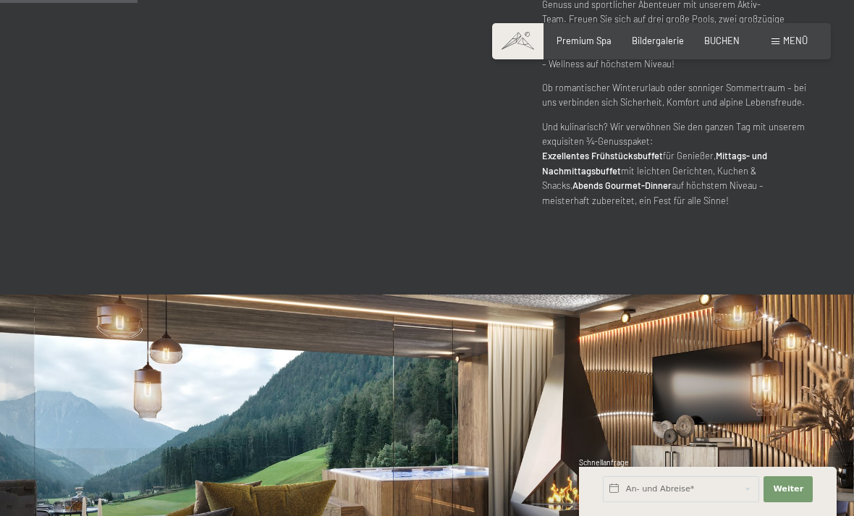
scroll to position [928, 0]
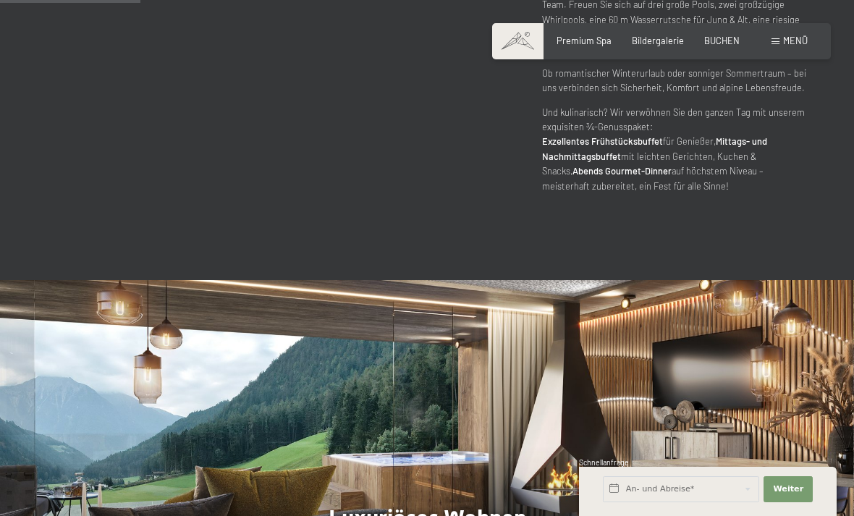
click at [727, 36] on span "BUCHEN" at bounding box center [721, 41] width 35 height 12
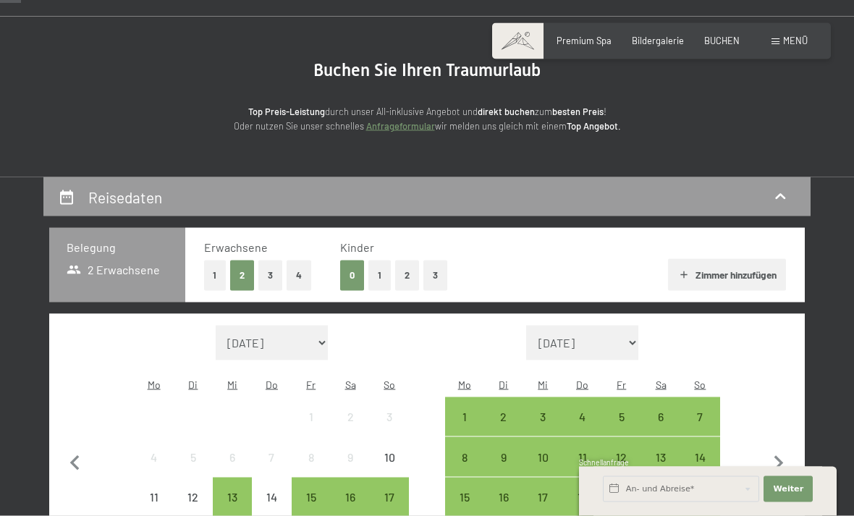
scroll to position [121, 0]
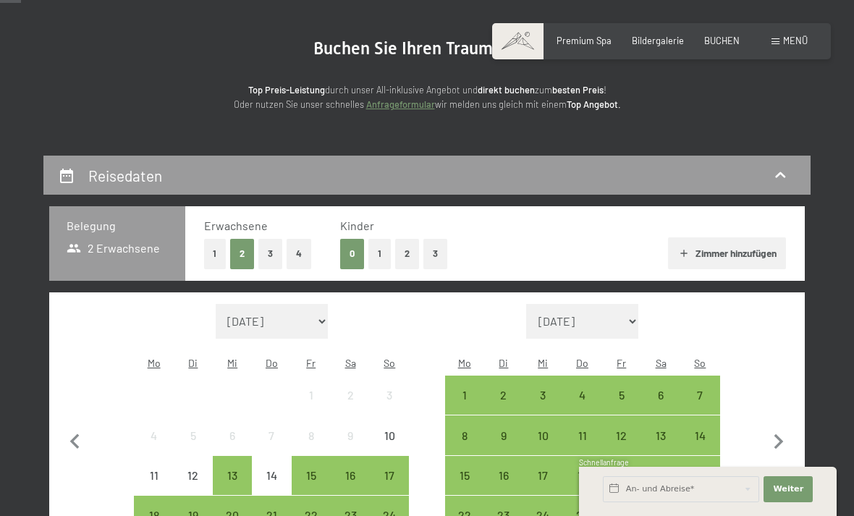
click at [412, 250] on button "2" at bounding box center [407, 254] width 24 height 30
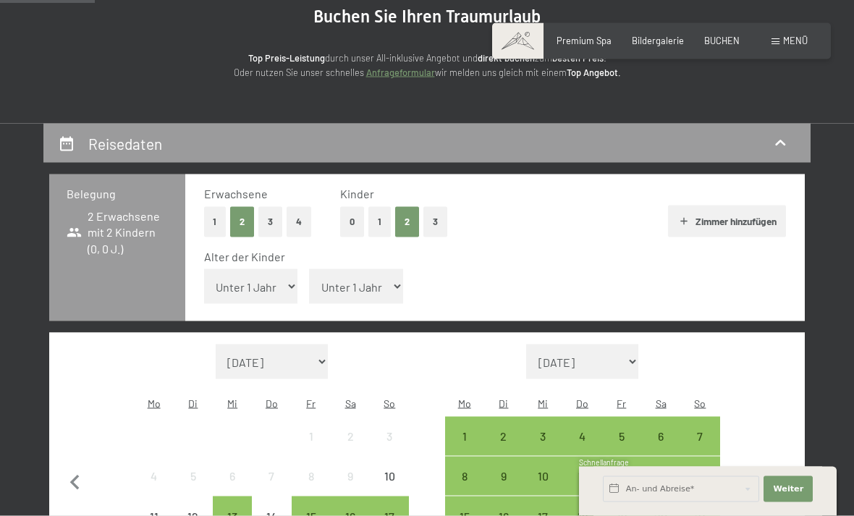
scroll to position [155, 0]
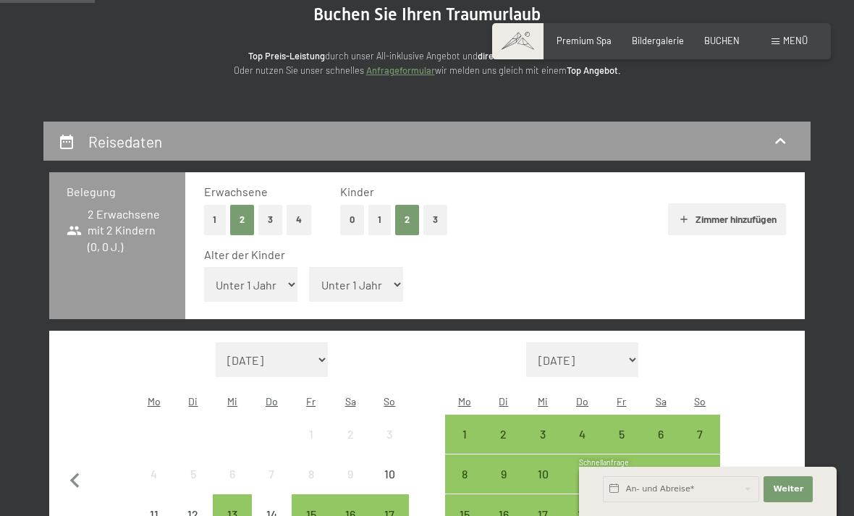
click at [305, 342] on select "[DATE] [DATE] Oktober 2025 [DATE] Dezember 2025 Januar 2026 Februar 2026 März 2…" at bounding box center [272, 359] width 113 height 35
select select "[DATE]"
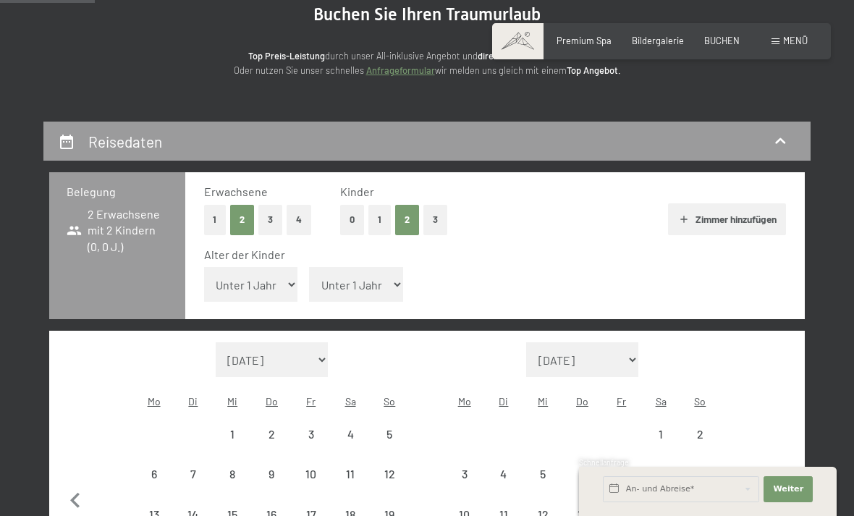
select select "[DATE]"
click at [156, 468] on div "6" at bounding box center [153, 486] width 36 height 36
select select "[DATE]"
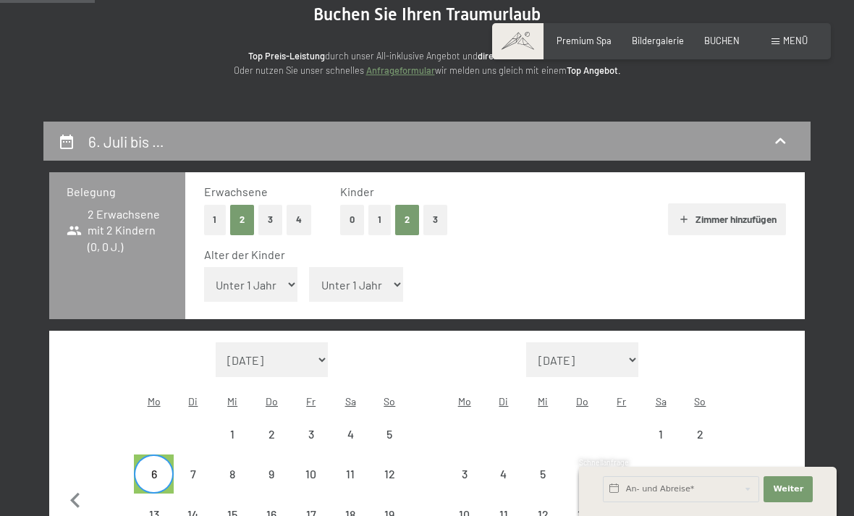
click at [394, 468] on div "12" at bounding box center [389, 486] width 36 height 36
select select "[DATE]"
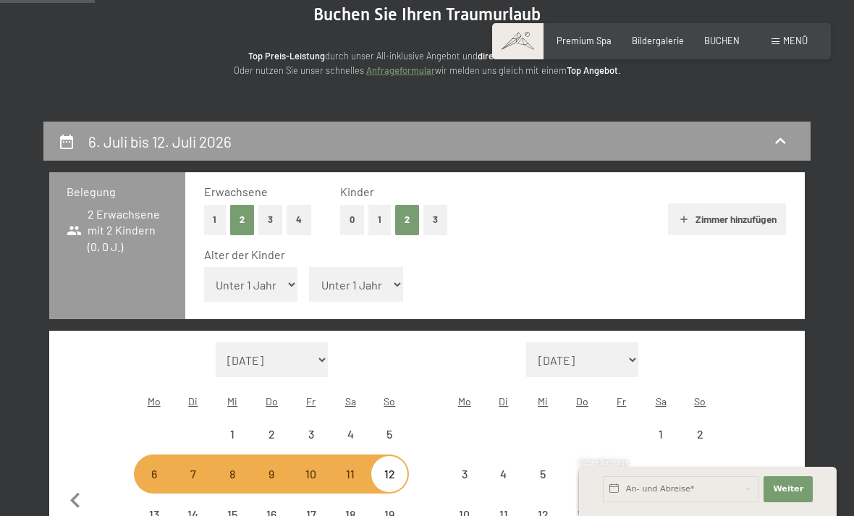
click at [260, 273] on select "Unter 1 Jahr 1 Jahr 2 Jahre 3 Jahre 4 Jahre 5 Jahre 6 Jahre 7 Jahre 8 Jahre 9 J…" at bounding box center [251, 284] width 94 height 35
select select "10"
select select "[DATE]"
click at [348, 268] on select "Unter 1 Jahr 1 Jahr 2 Jahre 3 Jahre 4 Jahre 5 Jahre 6 Jahre 7 Jahre 8 Jahre 9 J…" at bounding box center [356, 284] width 94 height 35
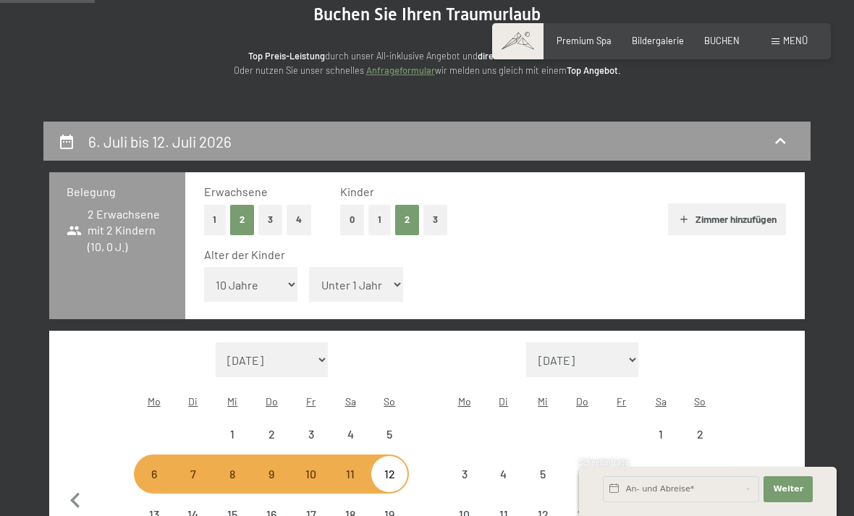
select select "[DATE]"
select select "16"
select select "[DATE]"
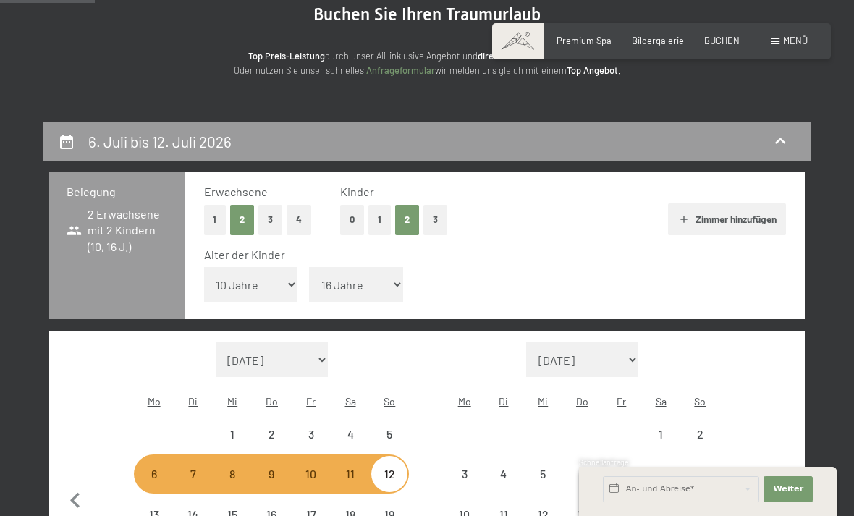
select select "[DATE]"
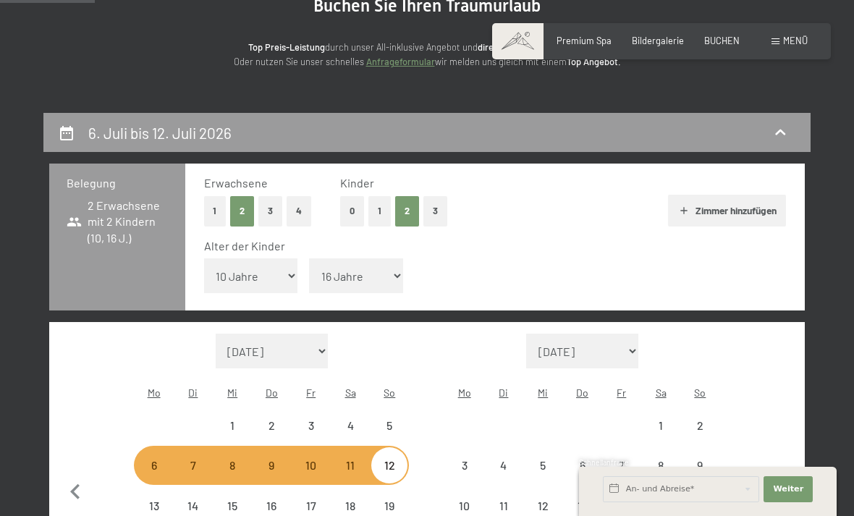
scroll to position [193, 0]
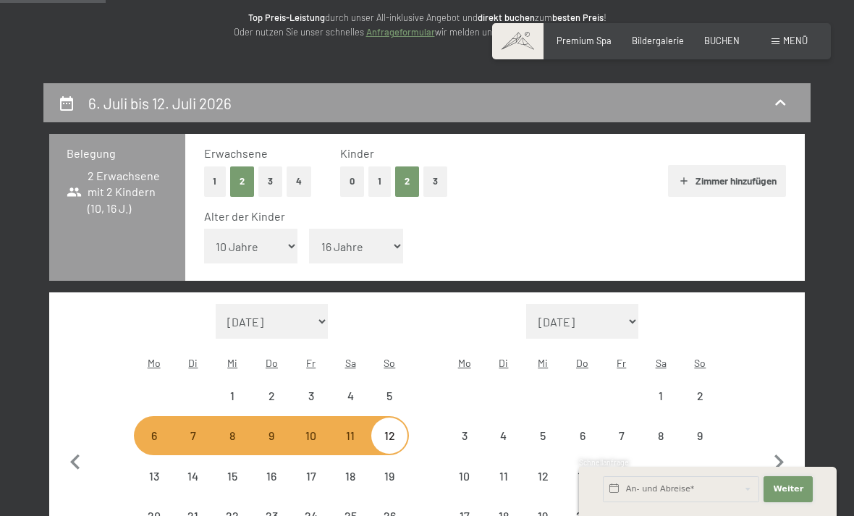
click at [797, 495] on span "Weiter" at bounding box center [788, 489] width 30 height 12
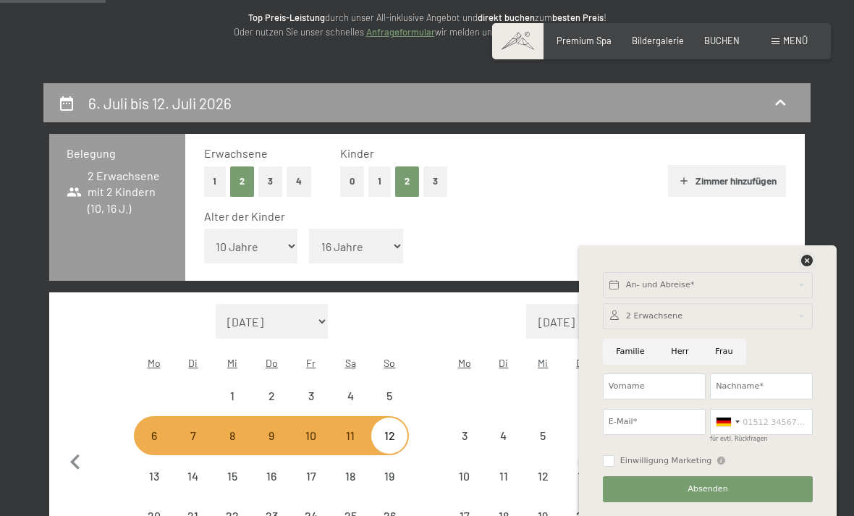
click at [806, 266] on icon at bounding box center [807, 261] width 12 height 12
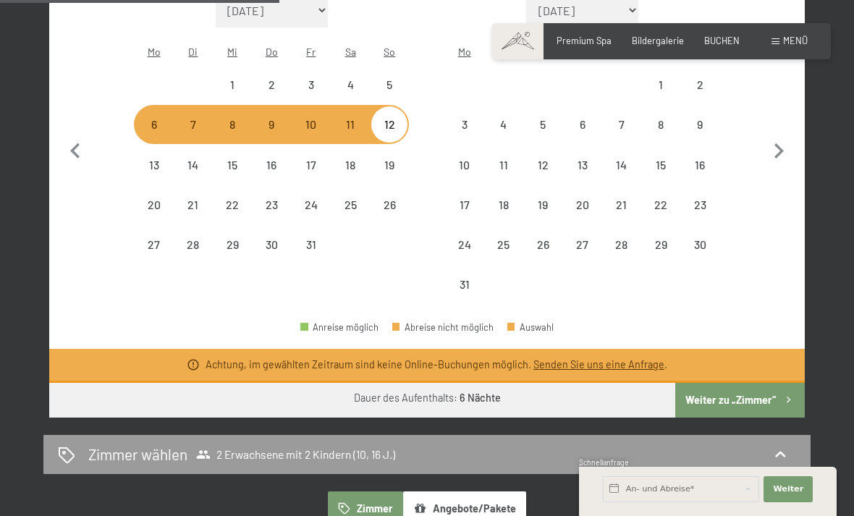
scroll to position [509, 0]
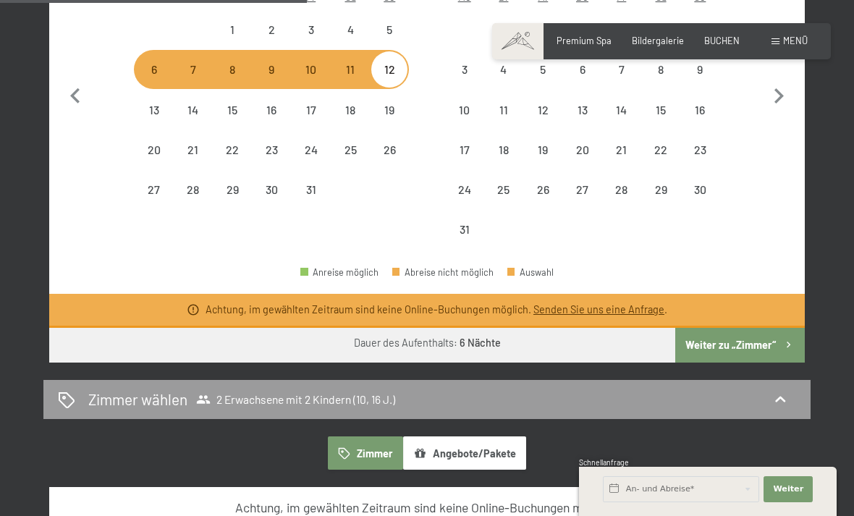
click at [784, 339] on icon "button" at bounding box center [788, 345] width 12 height 12
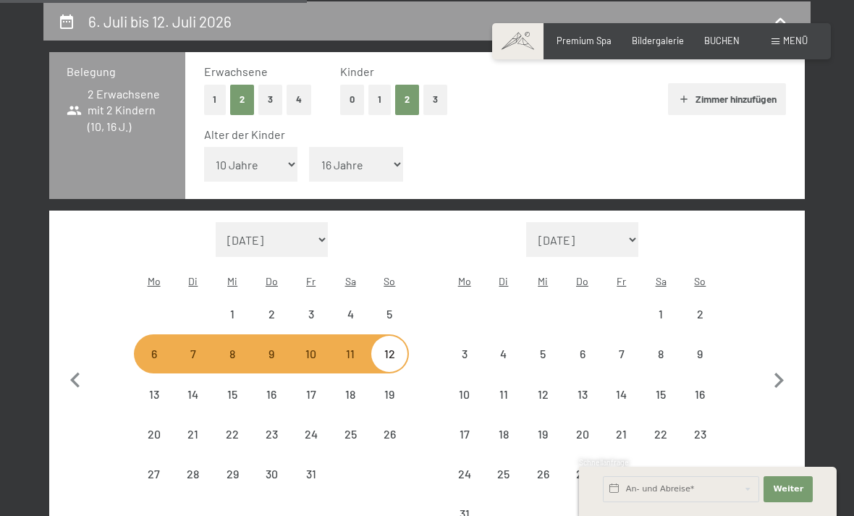
select select "[DATE]"
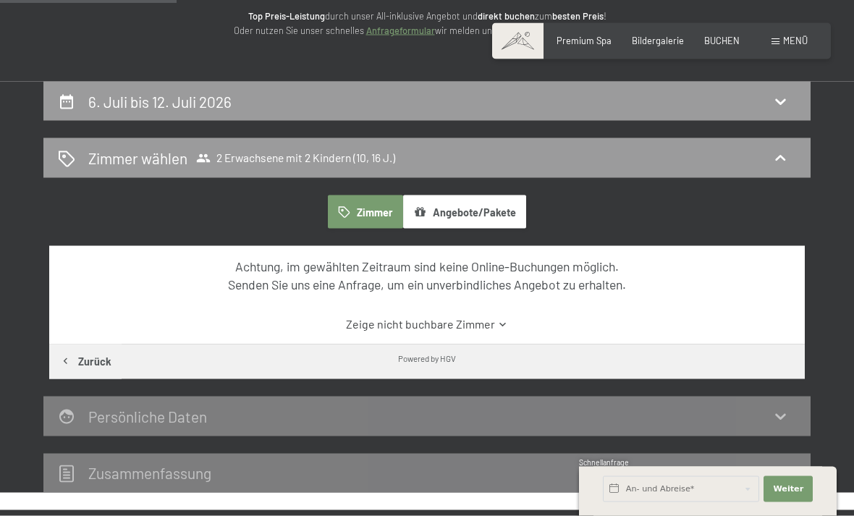
scroll to position [121, 0]
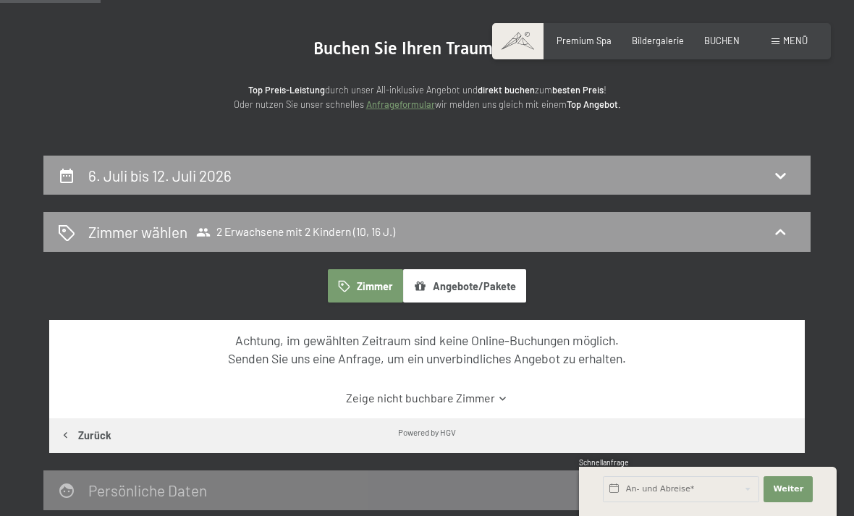
click at [785, 229] on icon at bounding box center [779, 232] width 17 height 17
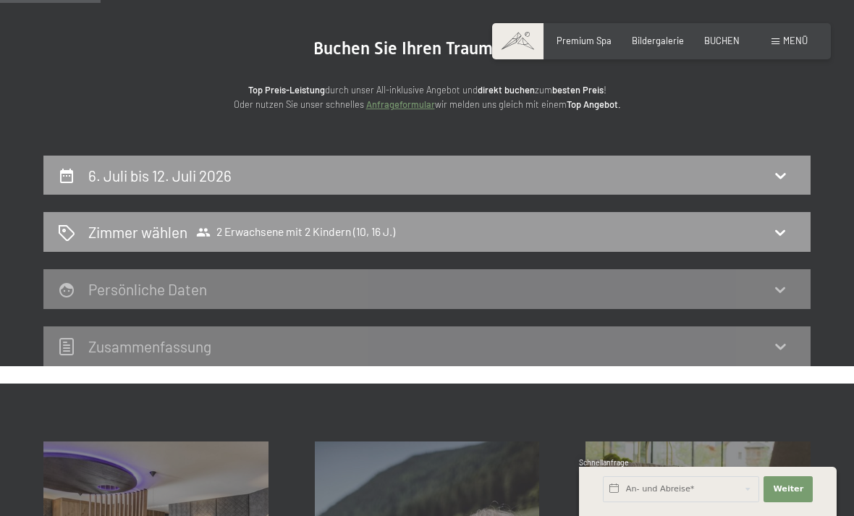
click at [789, 226] on icon at bounding box center [779, 232] width 17 height 17
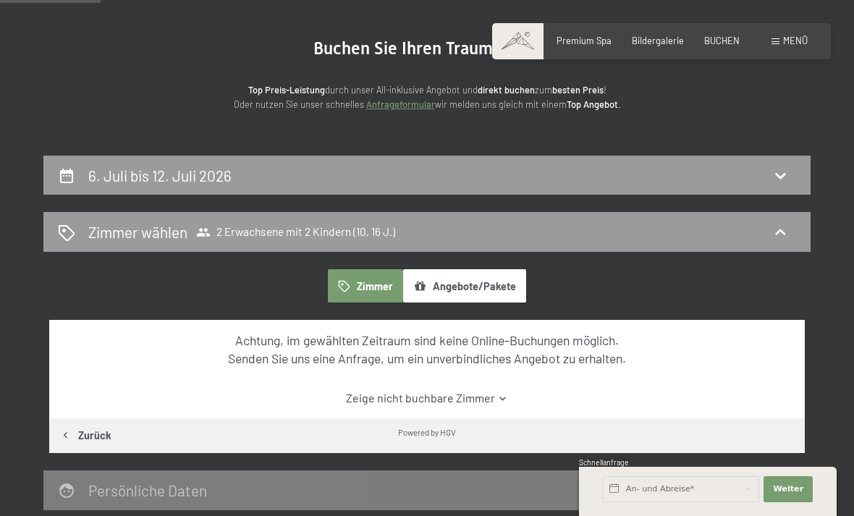
scroll to position [123, 0]
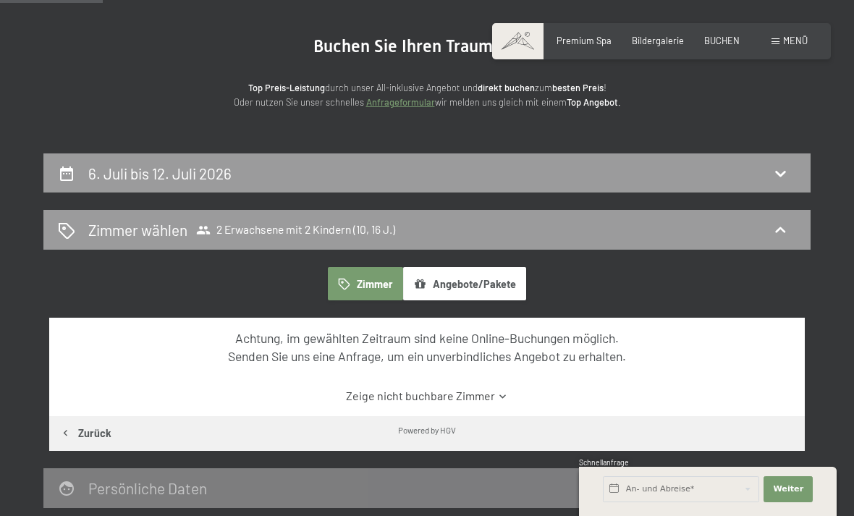
click at [370, 289] on button "Zimmer" at bounding box center [365, 283] width 75 height 33
click at [478, 396] on link "Zeige nicht buchbare Zimmer" at bounding box center [427, 396] width 710 height 16
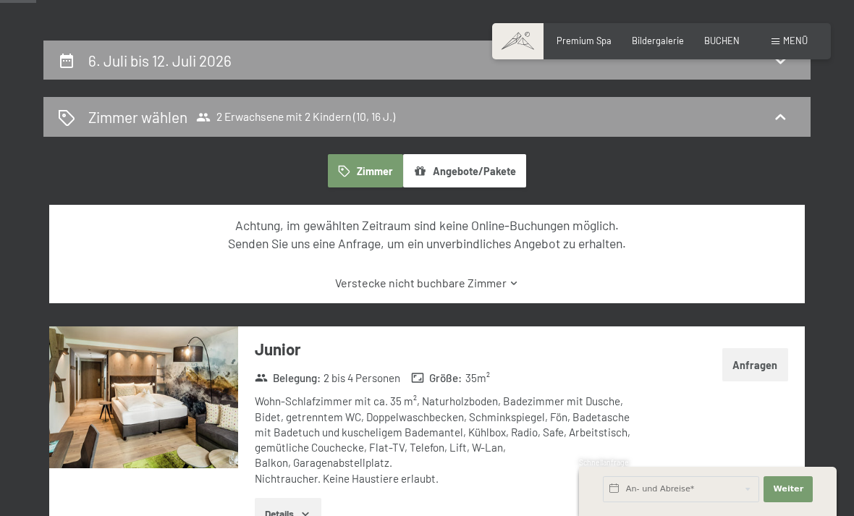
scroll to position [107, 0]
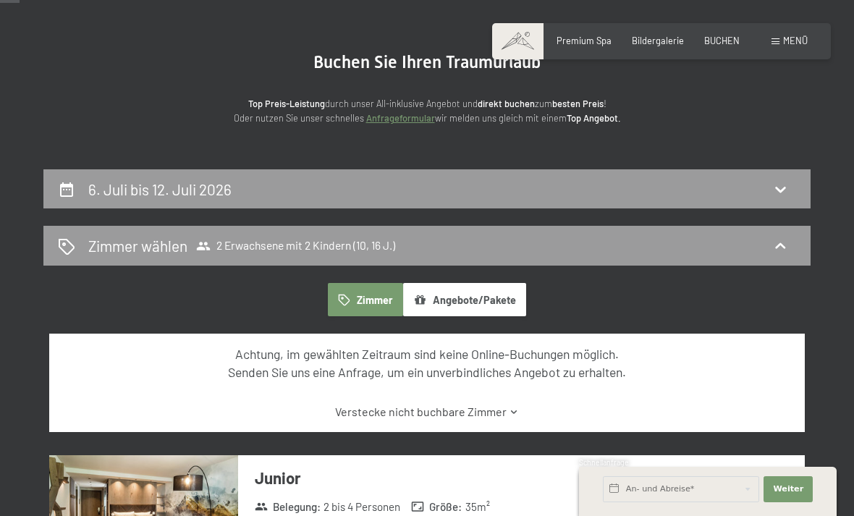
click at [781, 188] on icon at bounding box center [780, 190] width 10 height 6
select select "10"
select select "16"
select select "[DATE]"
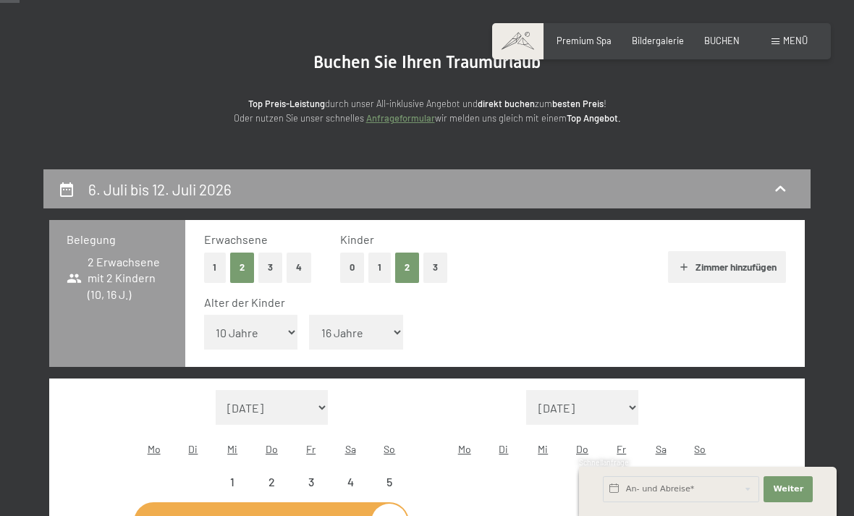
scroll to position [275, 0]
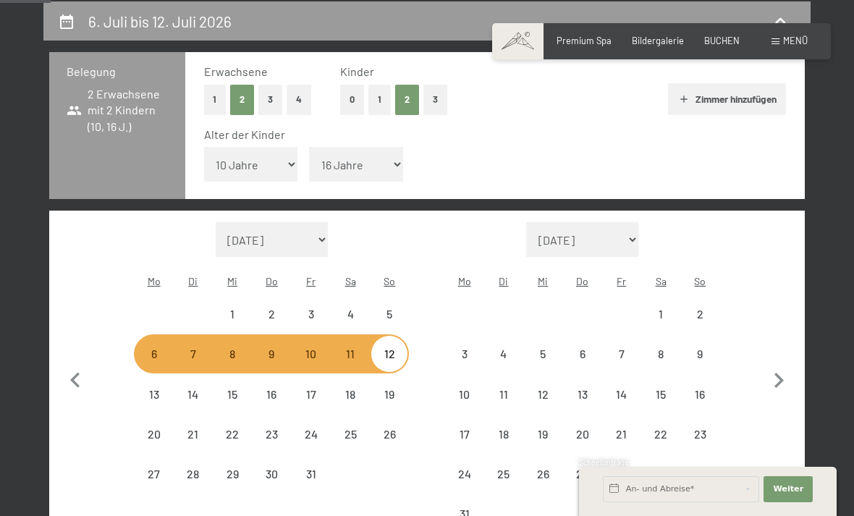
click at [238, 222] on select "[DATE] [DATE] Oktober 2025 [DATE] Dezember 2025 Januar 2026 Februar 2026 März 2…" at bounding box center [272, 239] width 113 height 35
select select "[DATE]"
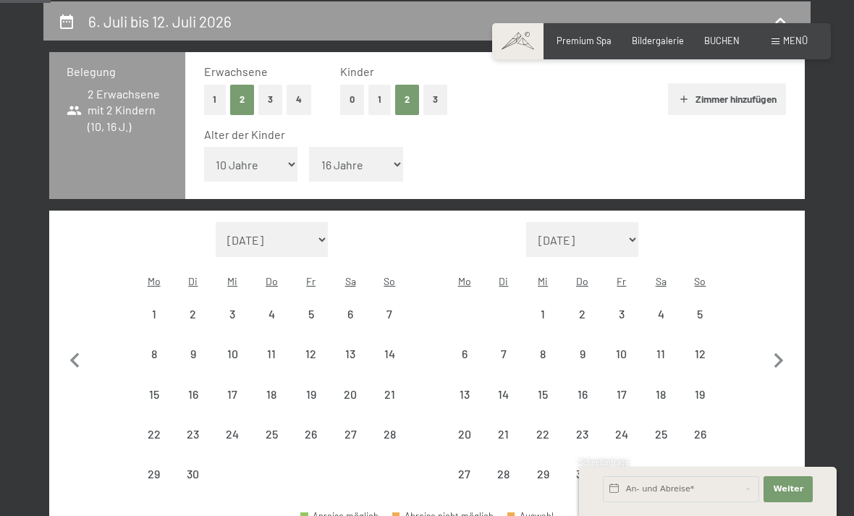
select select "[DATE]"
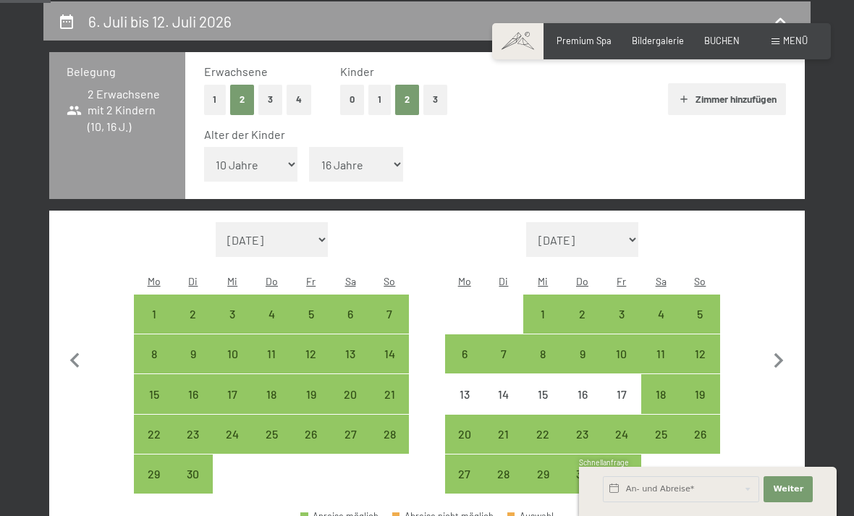
click at [249, 222] on select "[DATE] [DATE] Oktober 2025 [DATE] Dezember 2025 Januar 2026 Februar 2026 März 2…" at bounding box center [272, 239] width 113 height 35
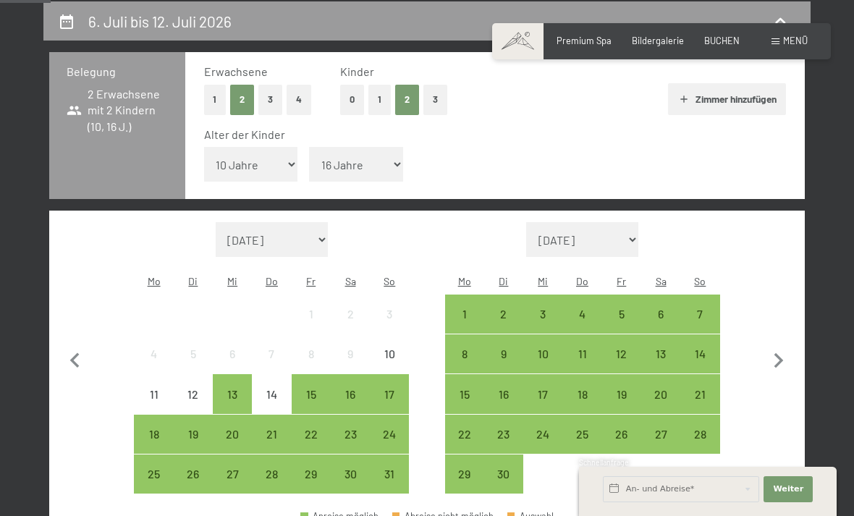
click at [158, 416] on div "18" at bounding box center [153, 434] width 36 height 36
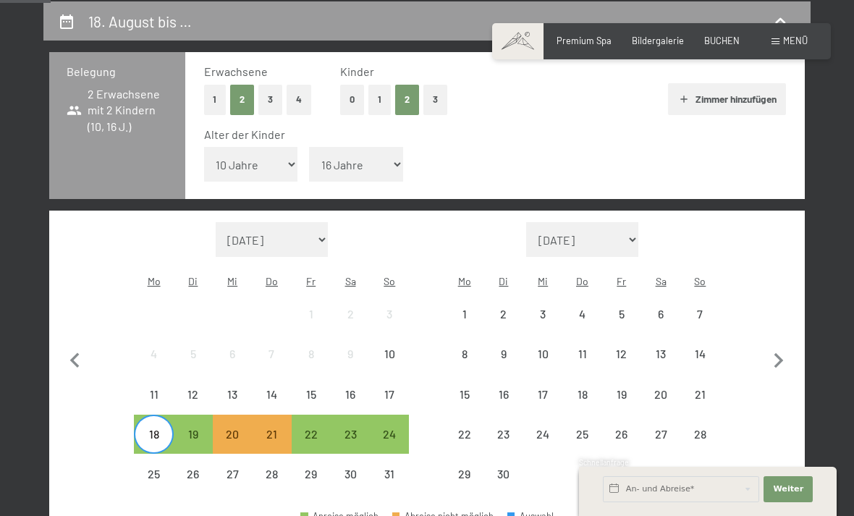
click at [387, 428] on div "24" at bounding box center [389, 446] width 36 height 36
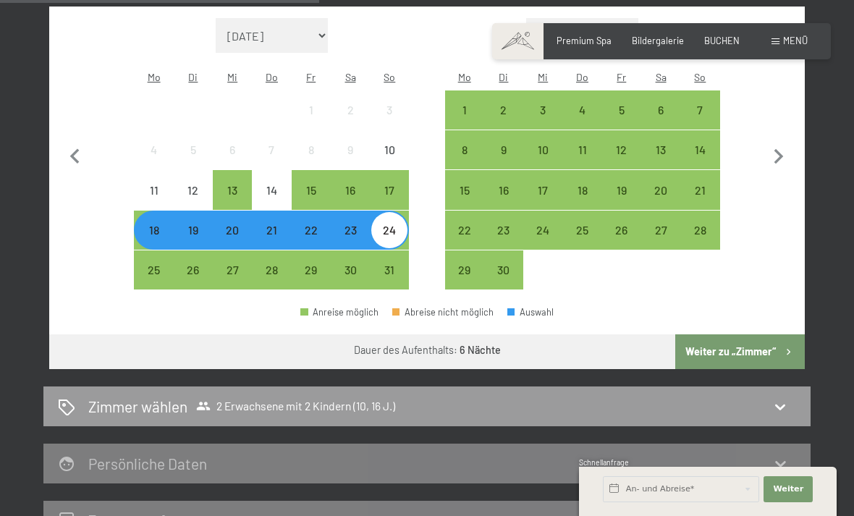
click at [743, 334] on button "Weiter zu „Zimmer“" at bounding box center [740, 351] width 130 height 35
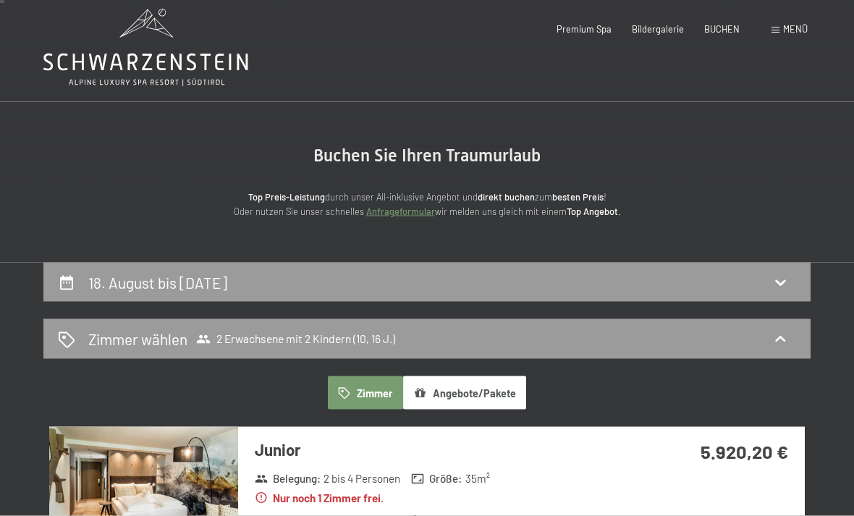
scroll to position [7, 0]
